Goal: Navigation & Orientation: Find specific page/section

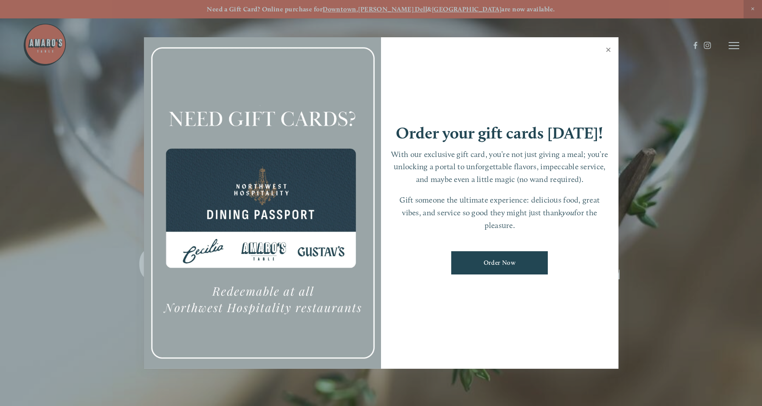
click at [607, 51] on link "Close" at bounding box center [608, 51] width 17 height 25
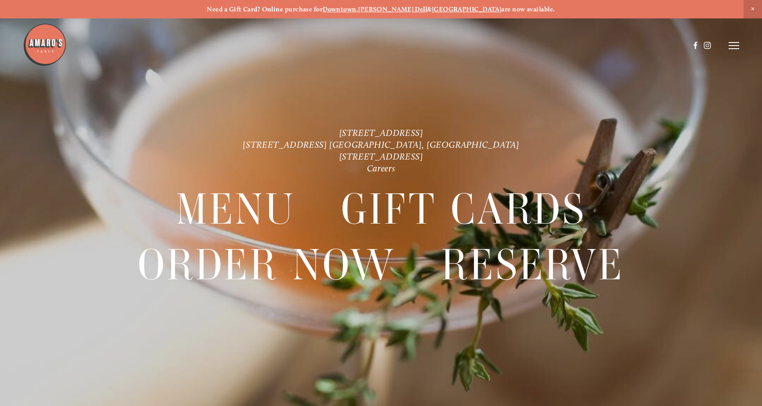
click at [732, 43] on line at bounding box center [733, 43] width 11 height 0
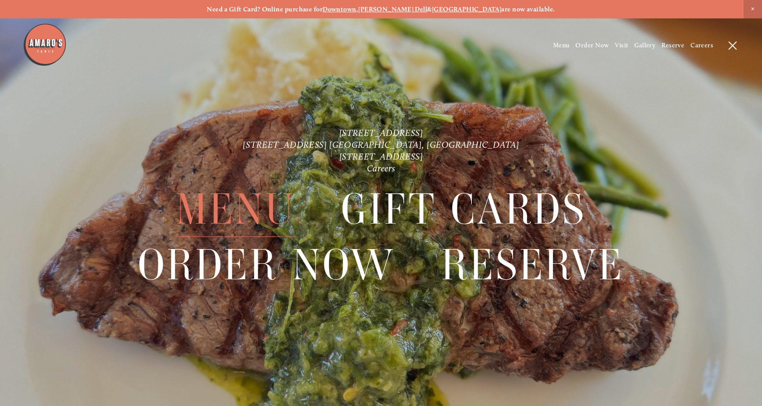
click at [234, 201] on span "Menu" at bounding box center [236, 209] width 120 height 55
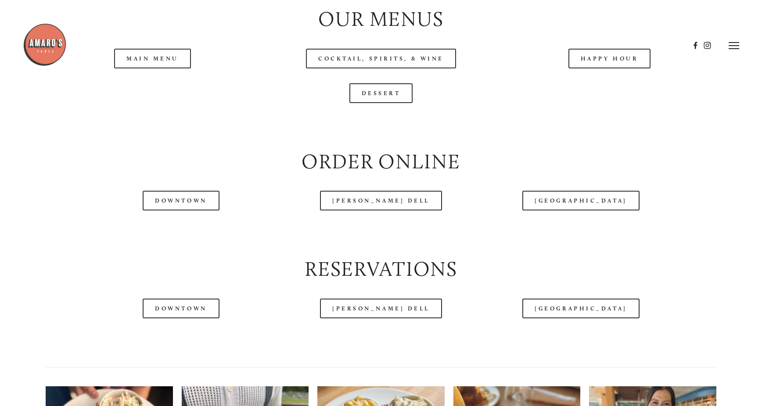
scroll to position [968, 0]
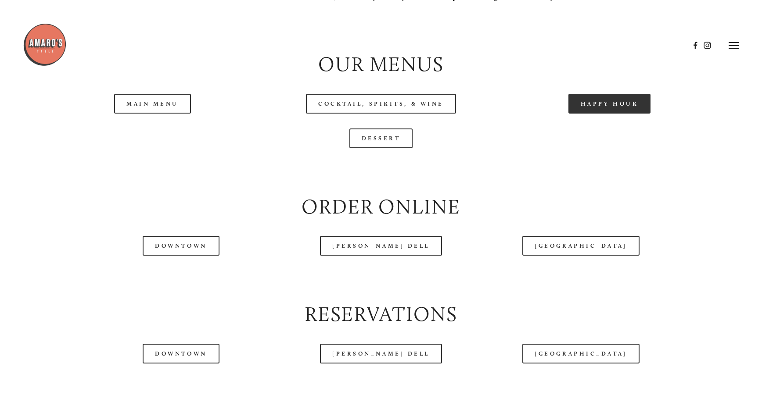
click at [603, 102] on link "Happy Hour" at bounding box center [609, 104] width 82 height 20
